Goal: Task Accomplishment & Management: Manage account settings

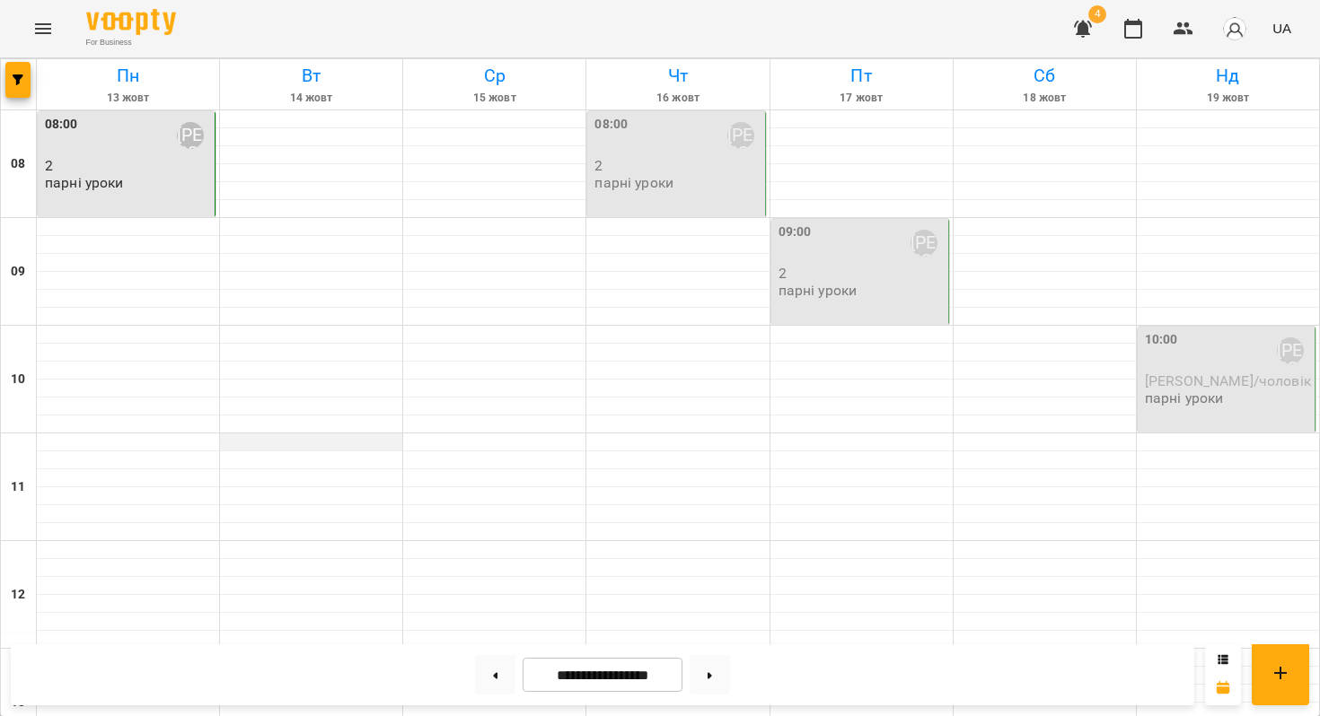
scroll to position [898, 0]
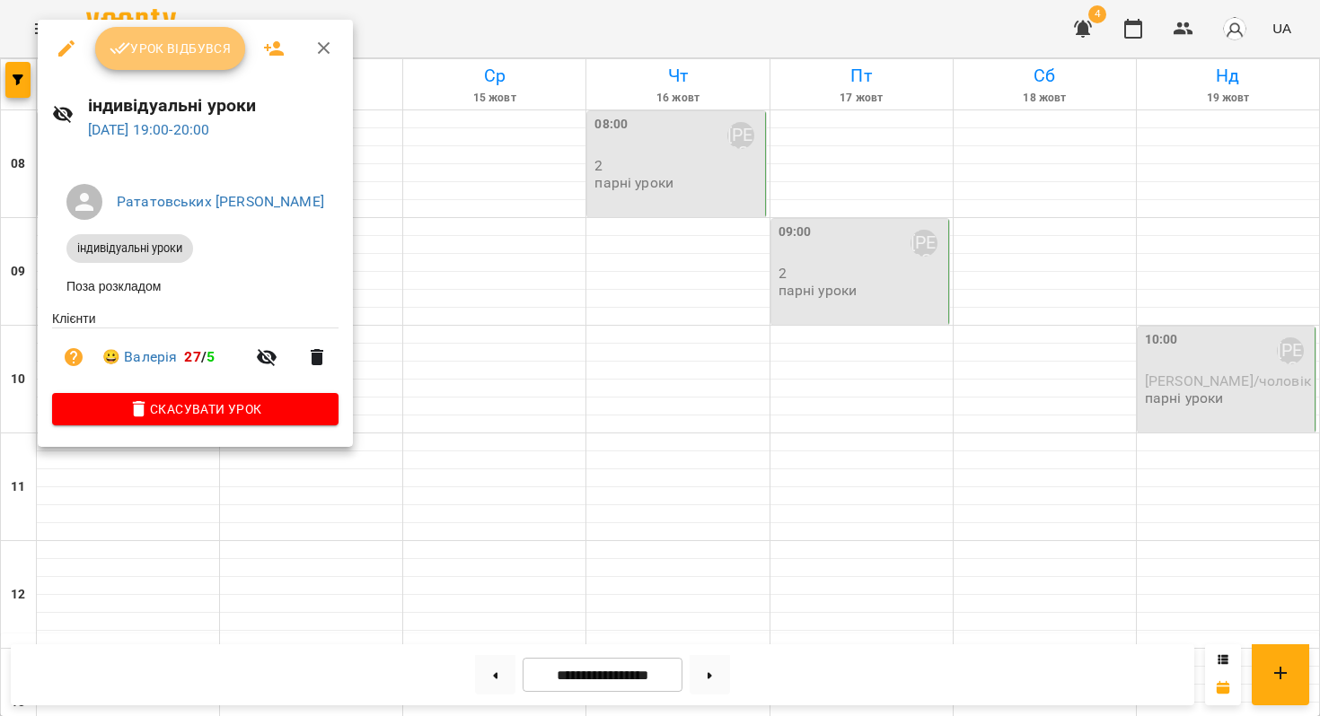
click at [154, 38] on span "Урок відбувся" at bounding box center [171, 49] width 122 height 22
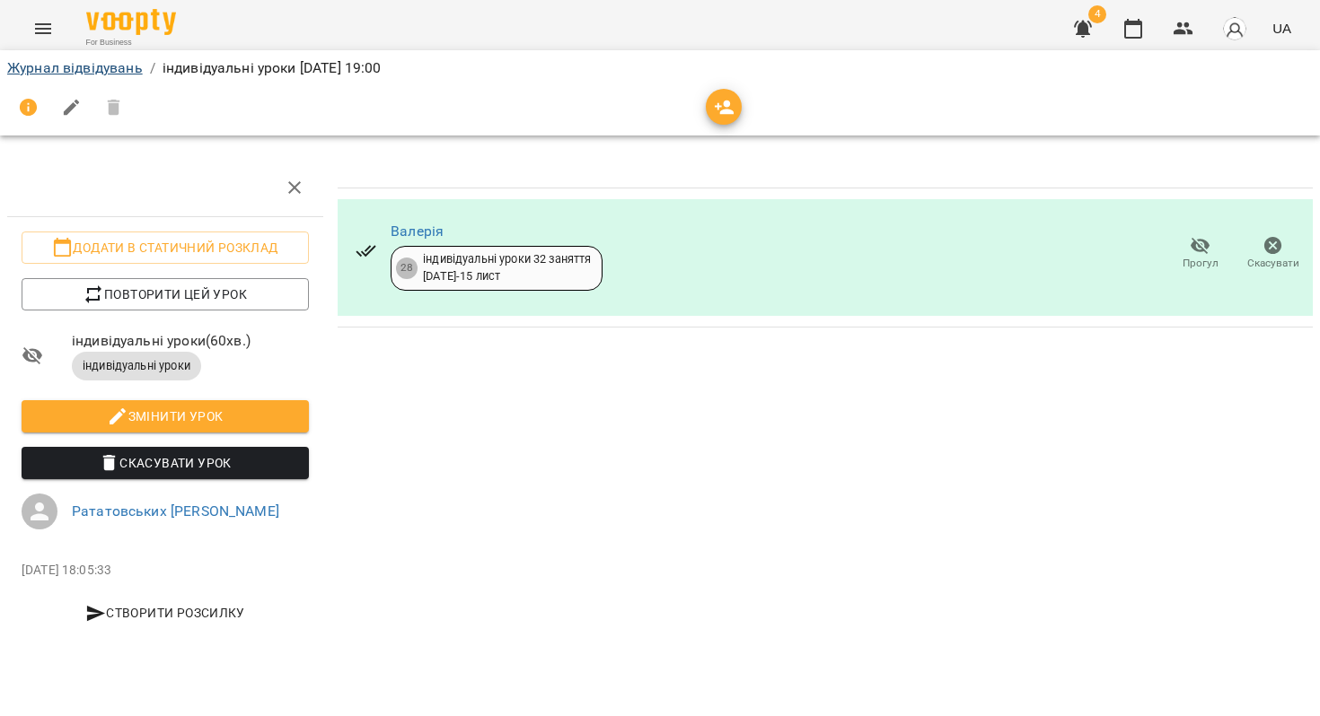
click at [70, 69] on link "Журнал відвідувань" at bounding box center [75, 67] width 136 height 17
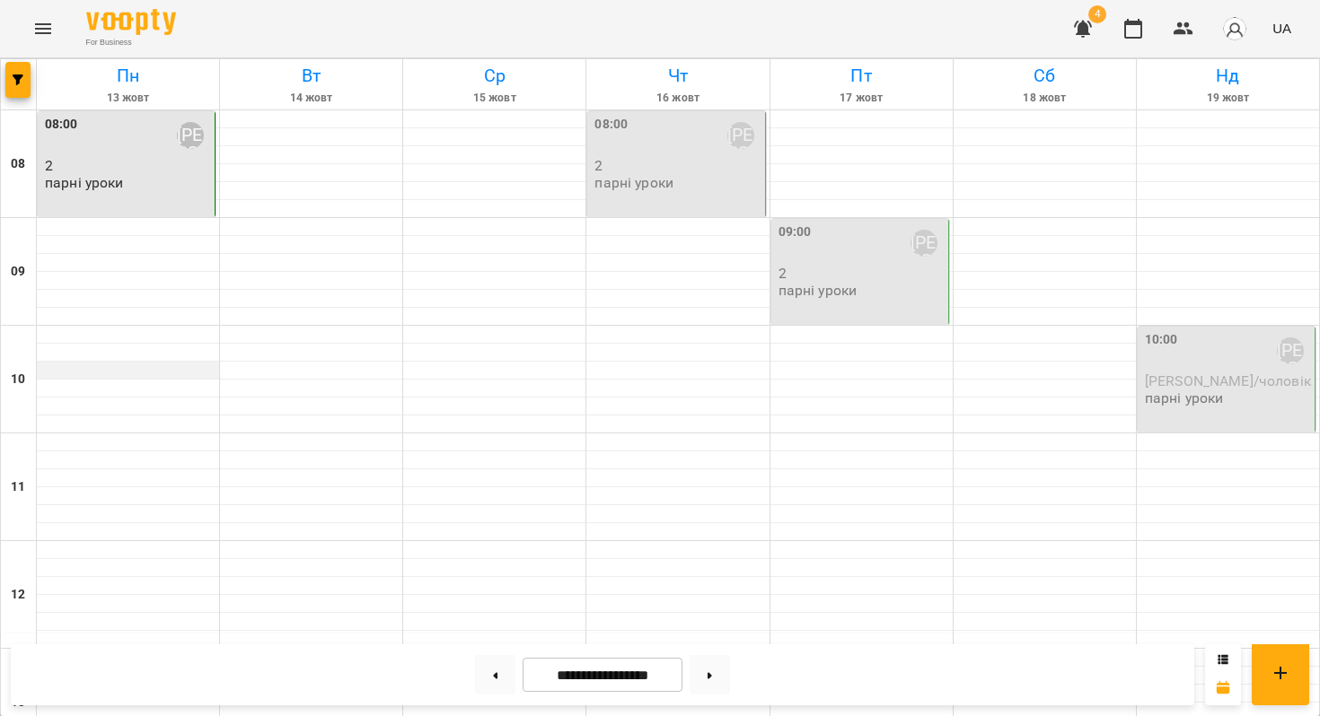
scroll to position [805, 0]
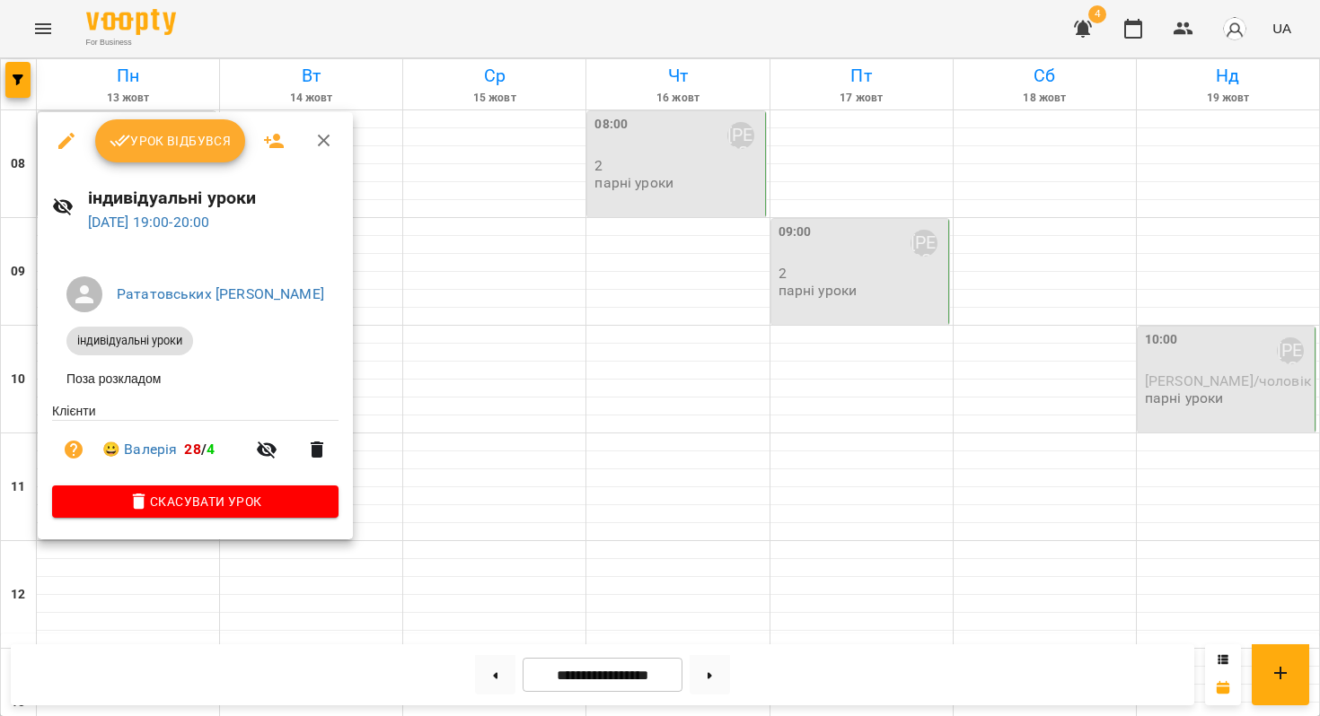
click at [175, 572] on div at bounding box center [660, 358] width 1320 height 716
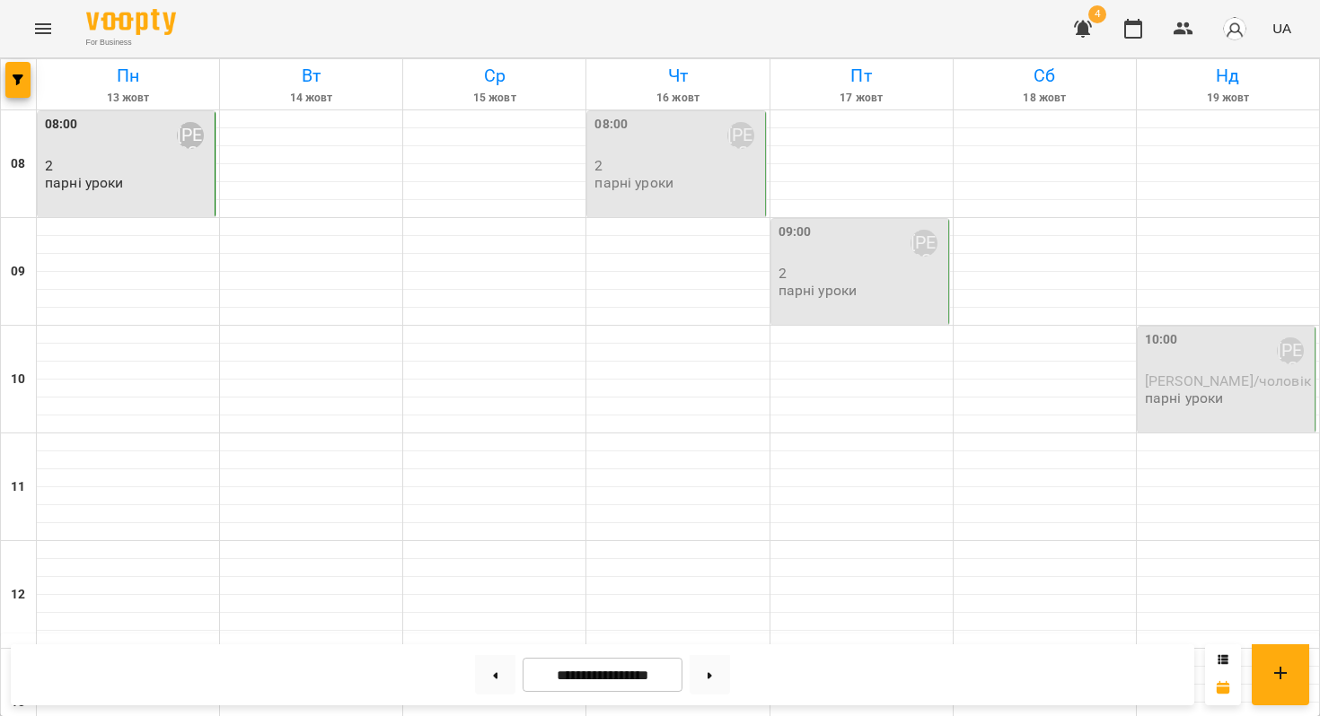
scroll to position [981, 0]
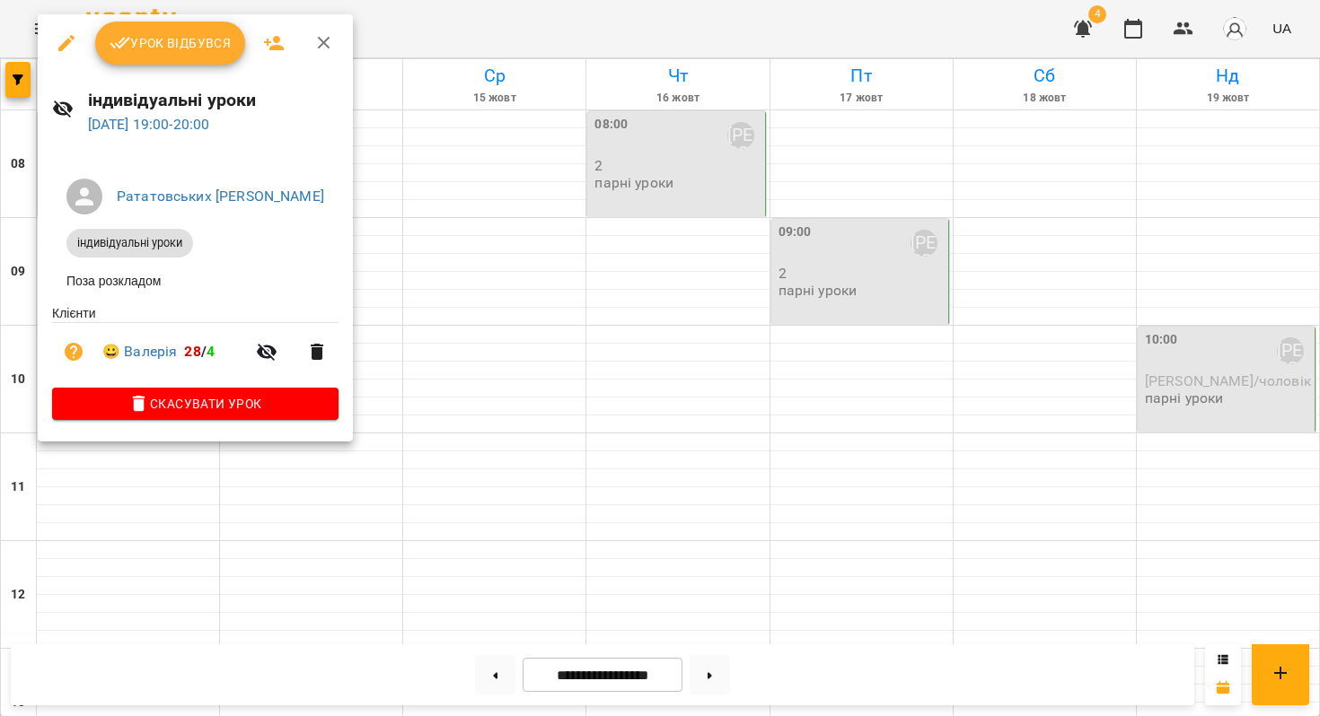
click at [533, 217] on div at bounding box center [660, 358] width 1320 height 716
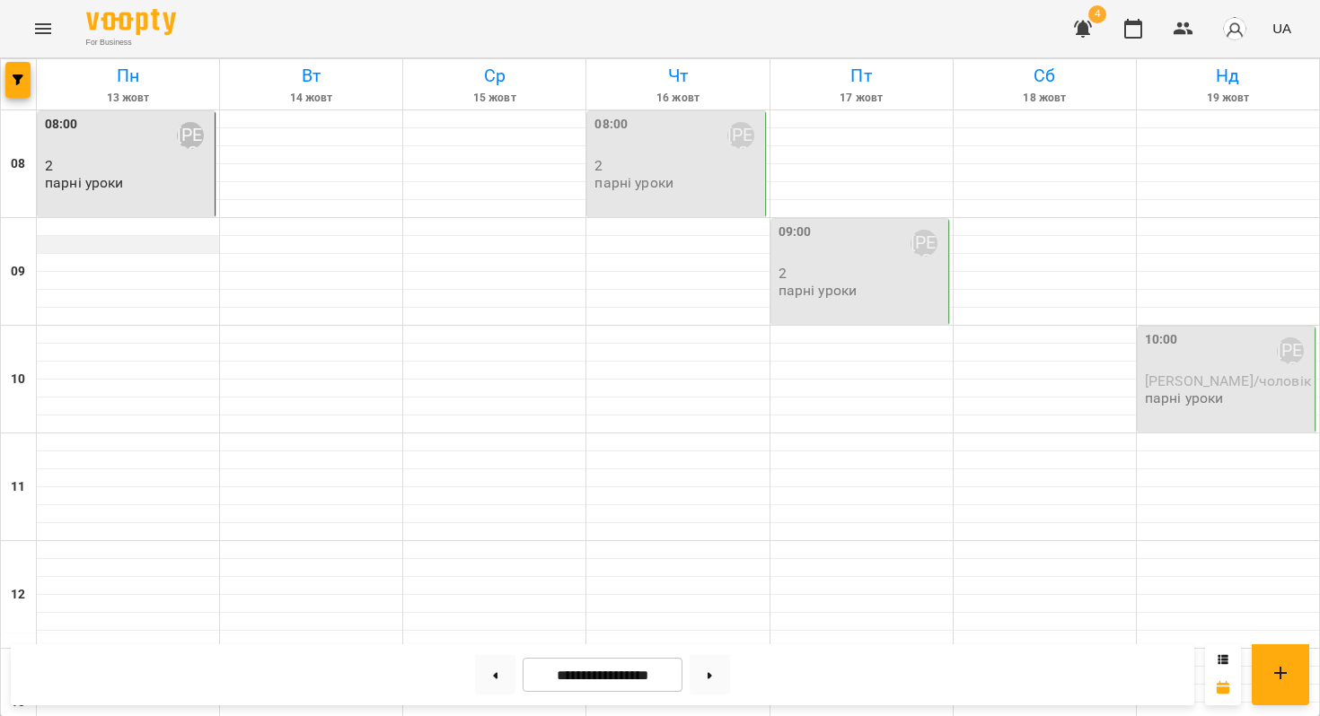
scroll to position [848, 0]
